Goal: Communication & Community: Participate in discussion

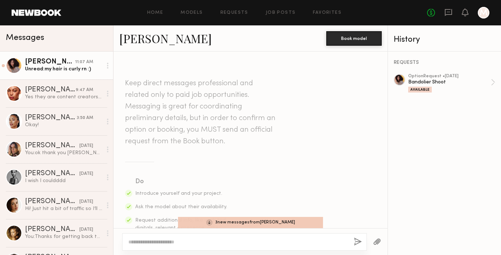
click at [192, 142] on div "Keep direct messages professional and related only to paid job opportunities. M…" at bounding box center [250, 139] width 274 height 176
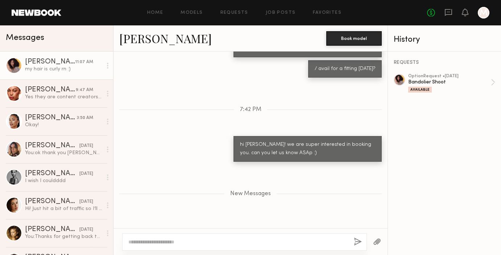
scroll to position [530, 0]
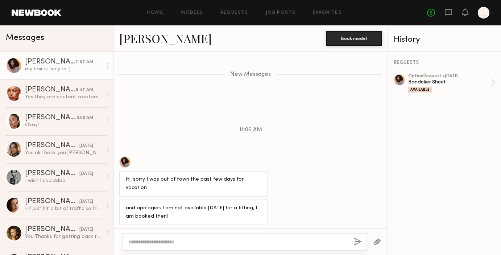
click at [214, 228] on div "my hair is curly rn :)" at bounding box center [250, 236] width 274 height 17
click at [161, 239] on textarea at bounding box center [237, 241] width 219 height 7
click at [151, 242] on textarea at bounding box center [237, 241] width 219 height 7
click at [156, 240] on textarea at bounding box center [237, 241] width 219 height 7
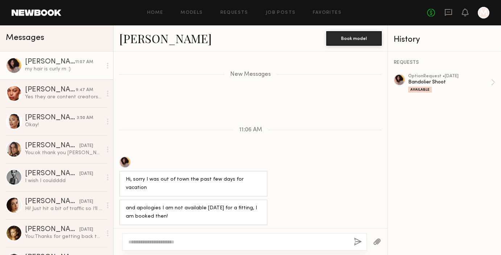
click at [156, 244] on textarea at bounding box center [237, 241] width 219 height 7
type textarea "**********"
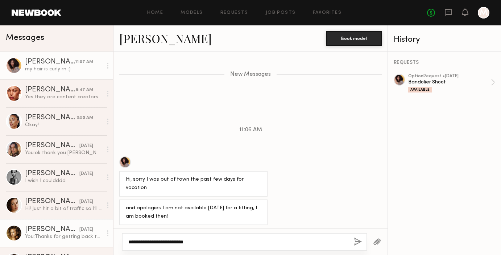
drag, startPoint x: 205, startPoint y: 239, endPoint x: 41, endPoint y: 234, distance: 163.8
click at [41, 234] on div "Messages [PERSON_NAME] 11:07 AM my hair is curly rn :) [PERSON_NAME] 9:47 AM Ye…" at bounding box center [250, 139] width 501 height 229
type textarea "*"
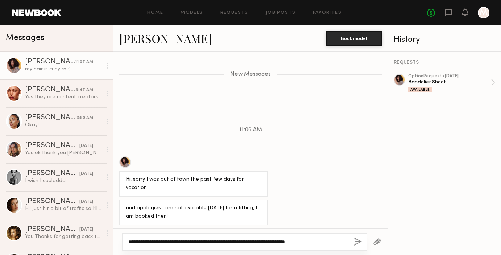
type textarea "**********"
click at [357, 239] on button "button" at bounding box center [357, 241] width 8 height 9
